Goal: Navigation & Orientation: Find specific page/section

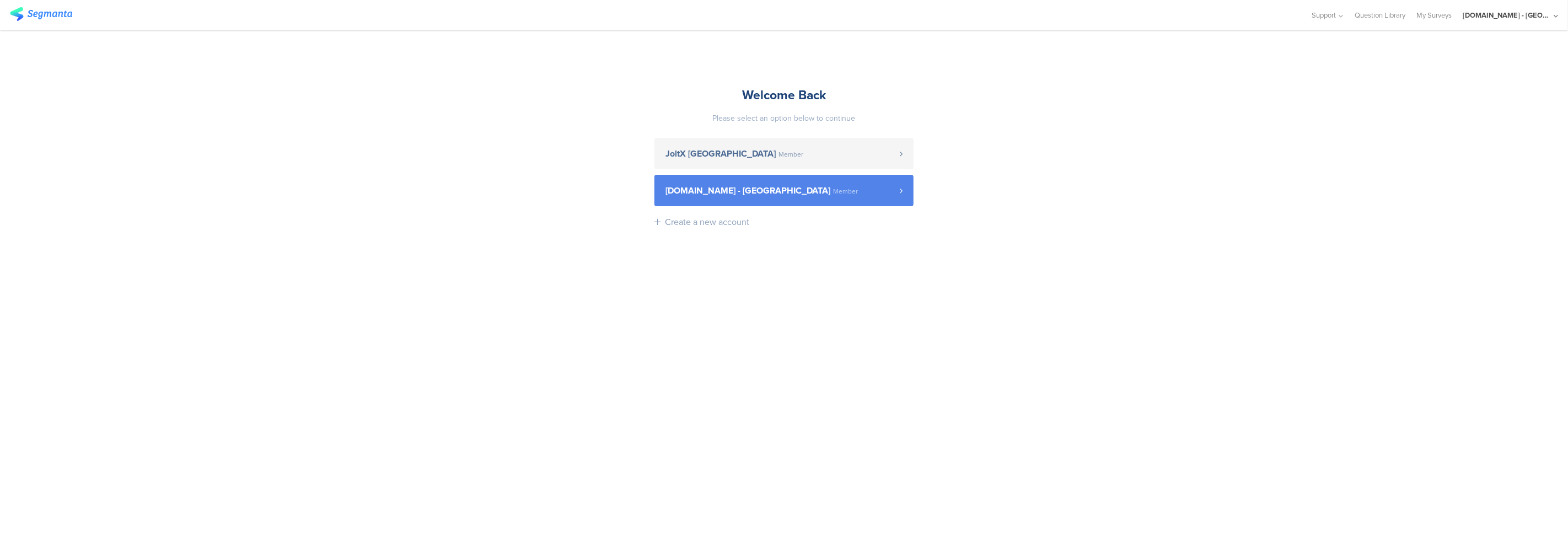
click at [699, 189] on span "Youtil.ro - Romania" at bounding box center [748, 190] width 165 height 9
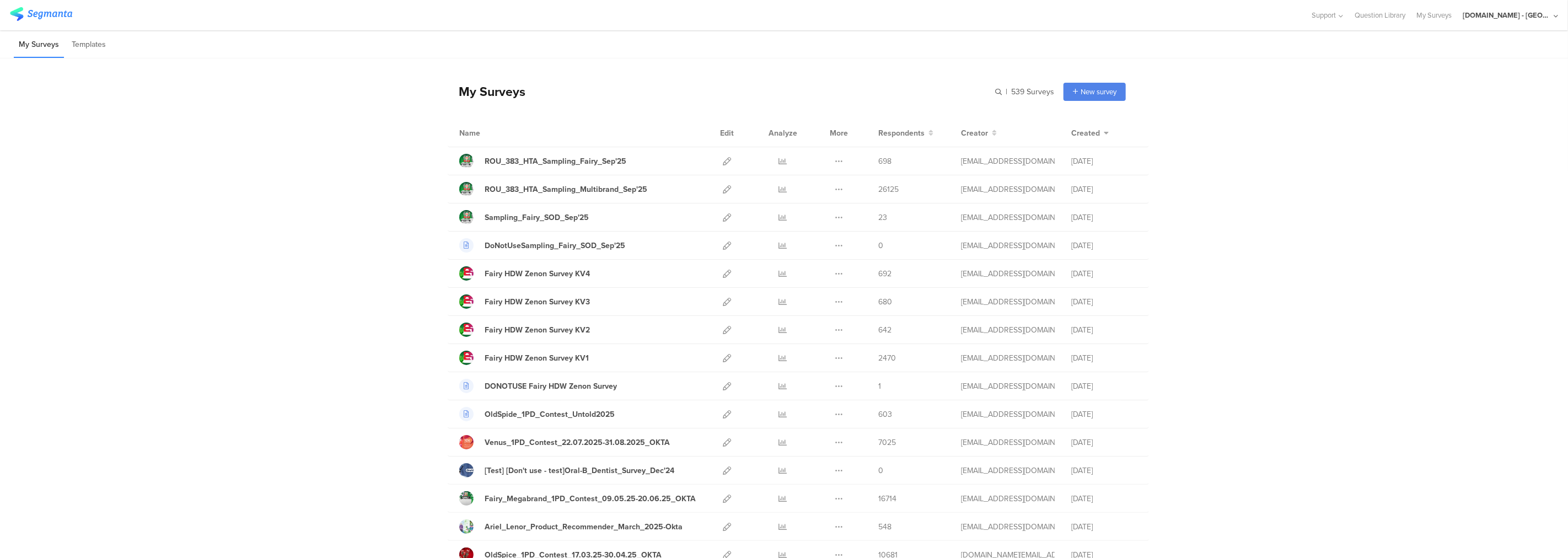
click at [1512, 12] on div "Youtil.ro - Romania" at bounding box center [1507, 15] width 88 height 10
click at [1464, 76] on span "JoltX Greece" at bounding box center [1473, 71] width 85 height 10
